Goal: Entertainment & Leisure: Consume media (video, audio)

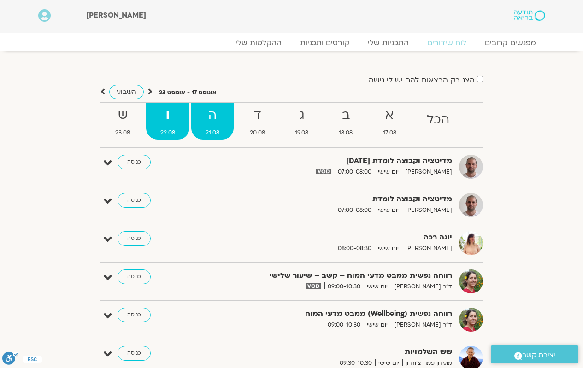
click at [203, 115] on strong "ה" at bounding box center [212, 115] width 42 height 21
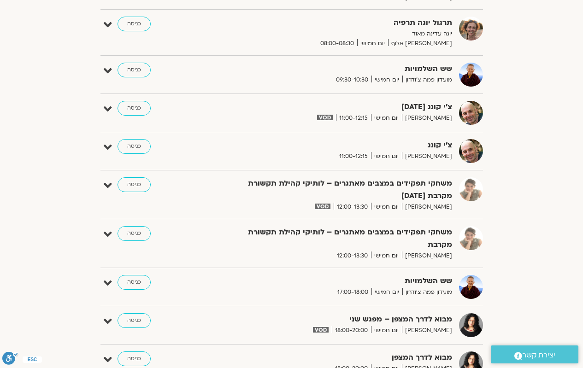
scroll to position [507, 0]
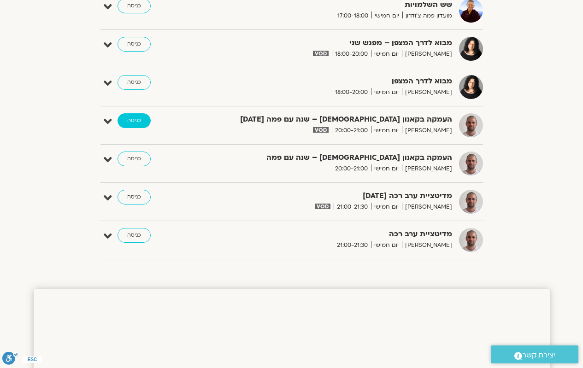
click at [139, 119] on link "כניסה" at bounding box center [133, 120] width 33 height 15
